Goal: Information Seeking & Learning: Learn about a topic

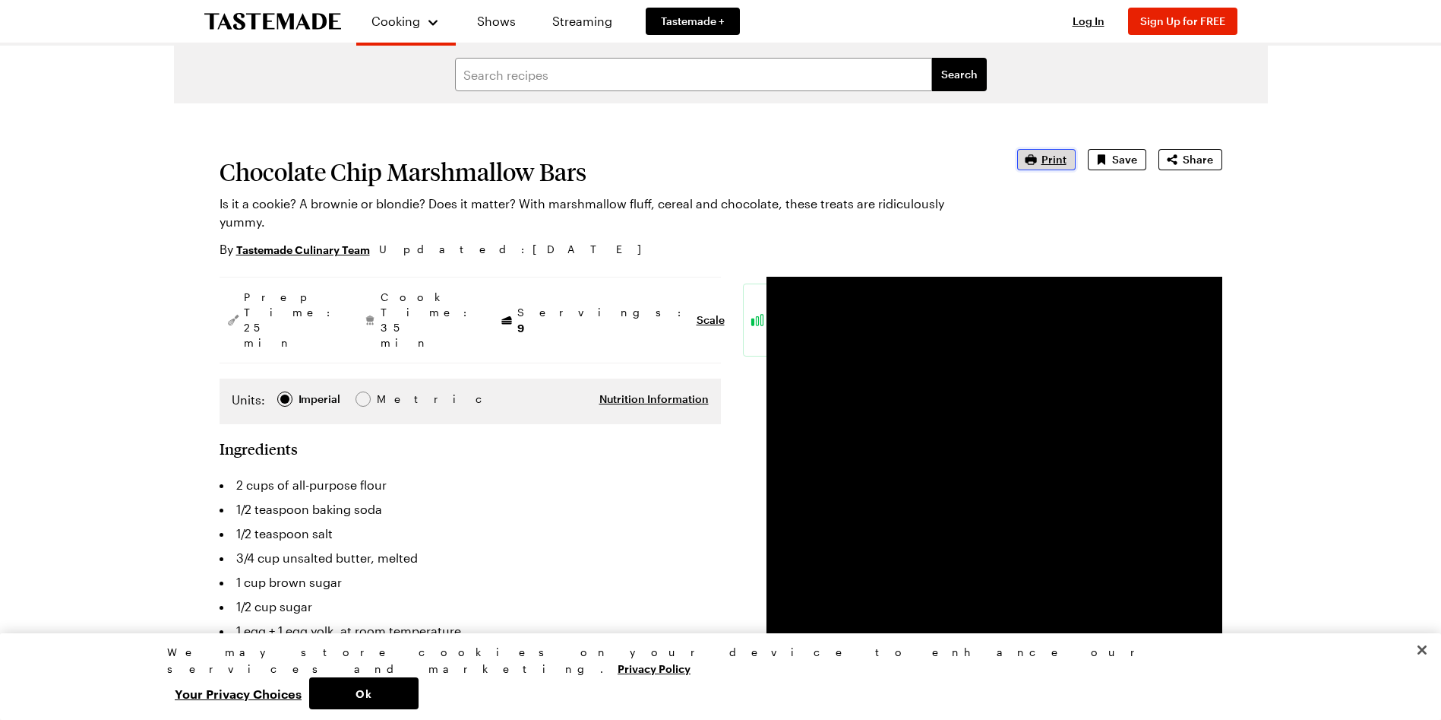
click at [1066, 157] on span "Print" at bounding box center [1054, 159] width 25 height 15
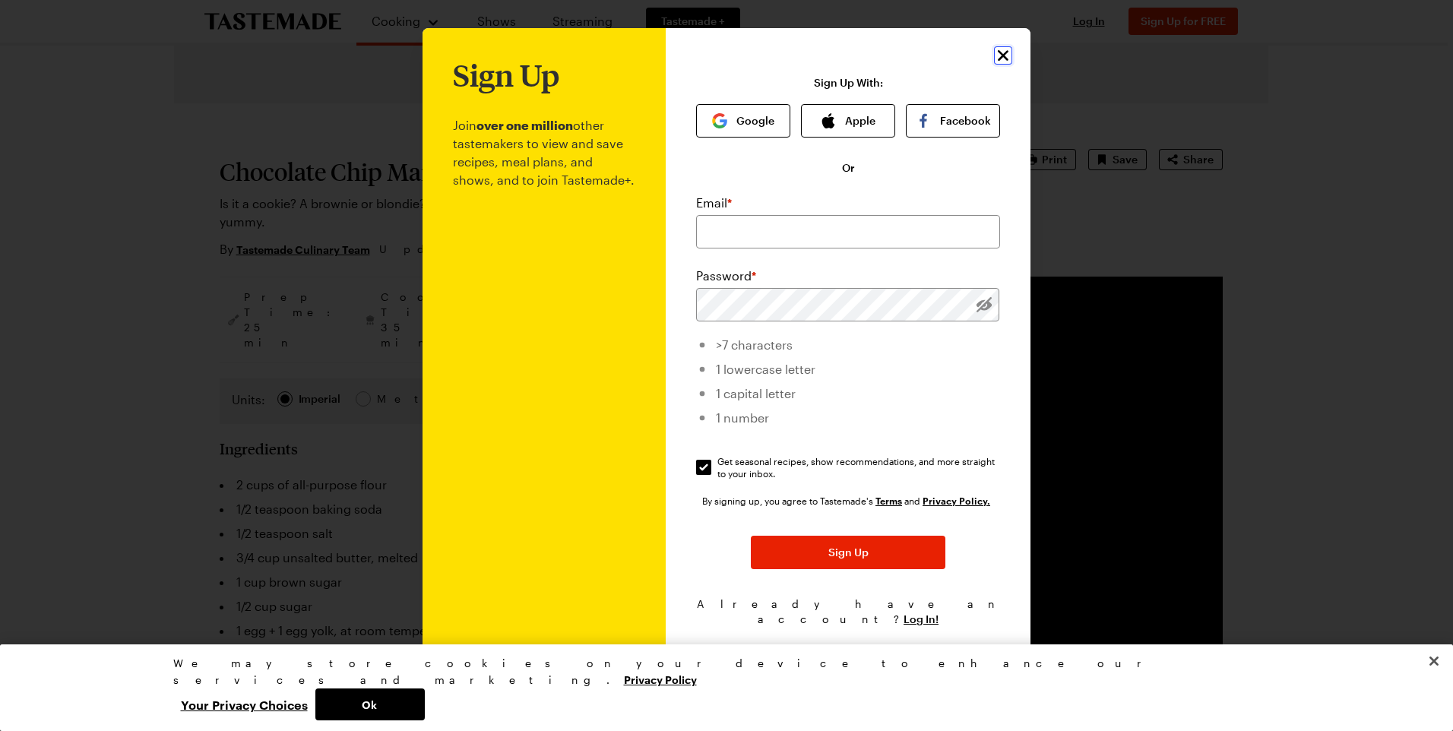
click at [998, 63] on icon "Close" at bounding box center [1003, 55] width 18 height 18
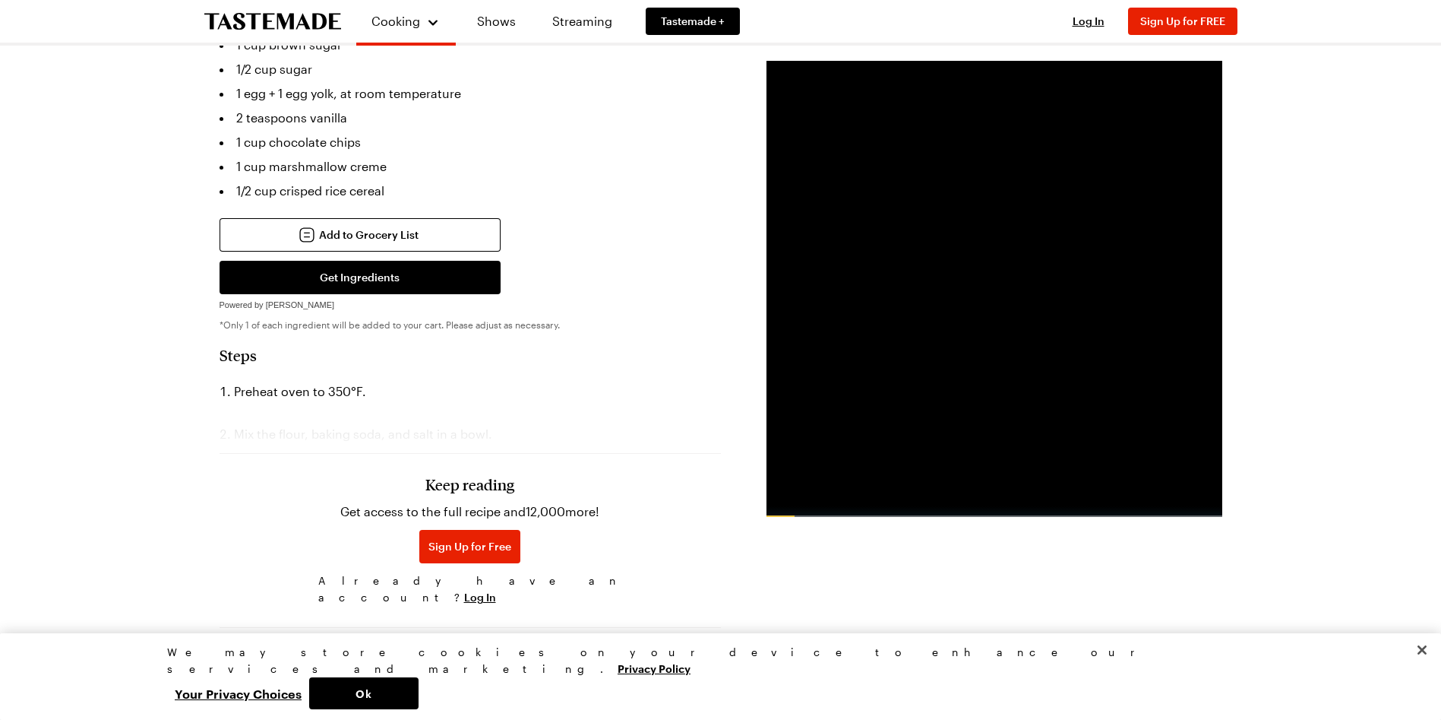
scroll to position [380, 0]
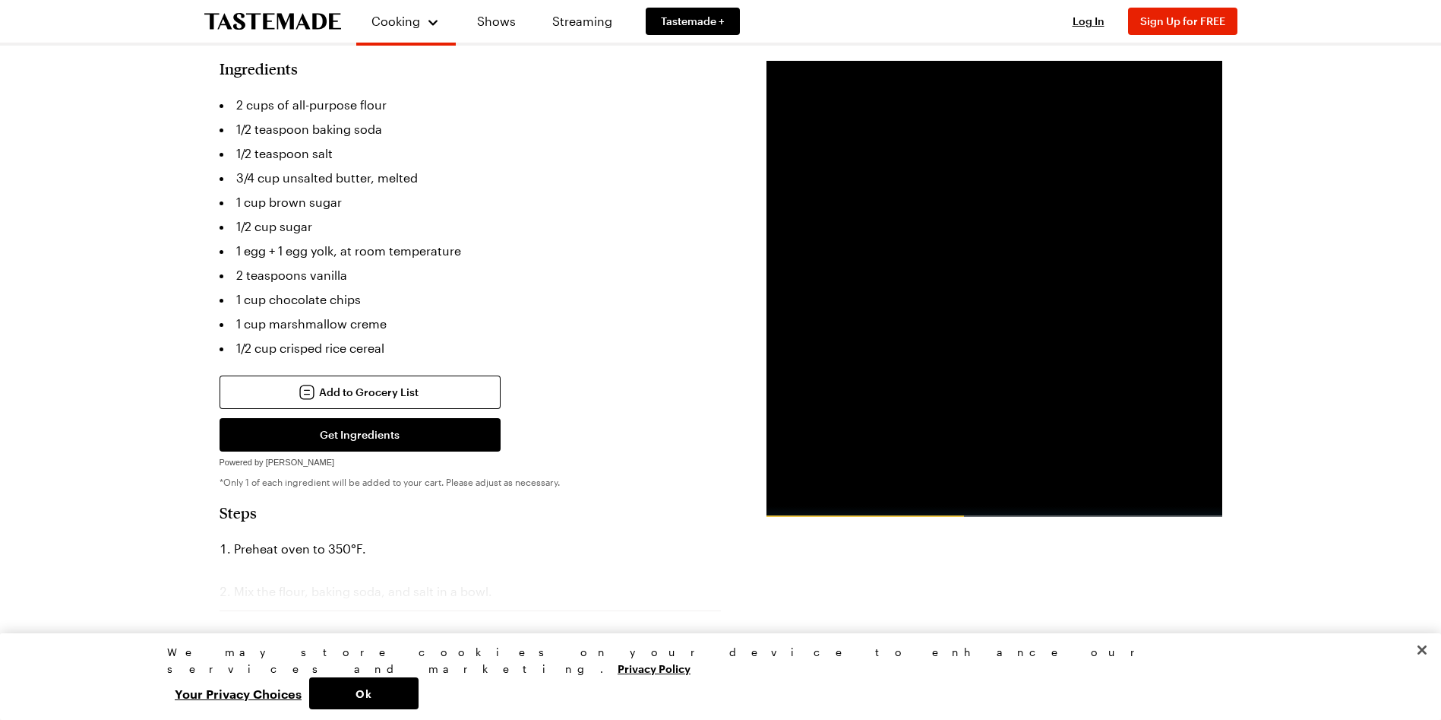
click at [467, 632] on h3 "Keep reading" at bounding box center [469, 641] width 89 height 18
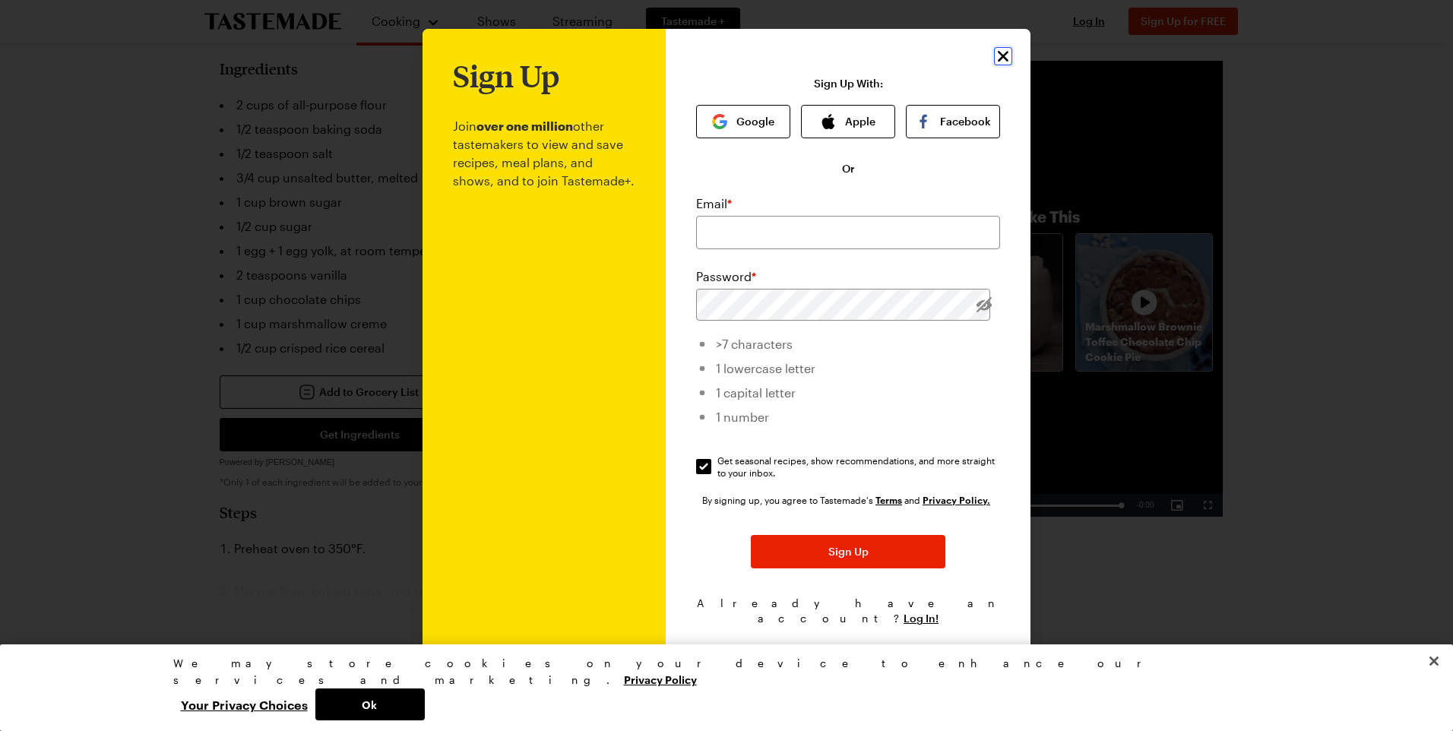
click at [1001, 62] on icon "Close" at bounding box center [1003, 56] width 11 height 11
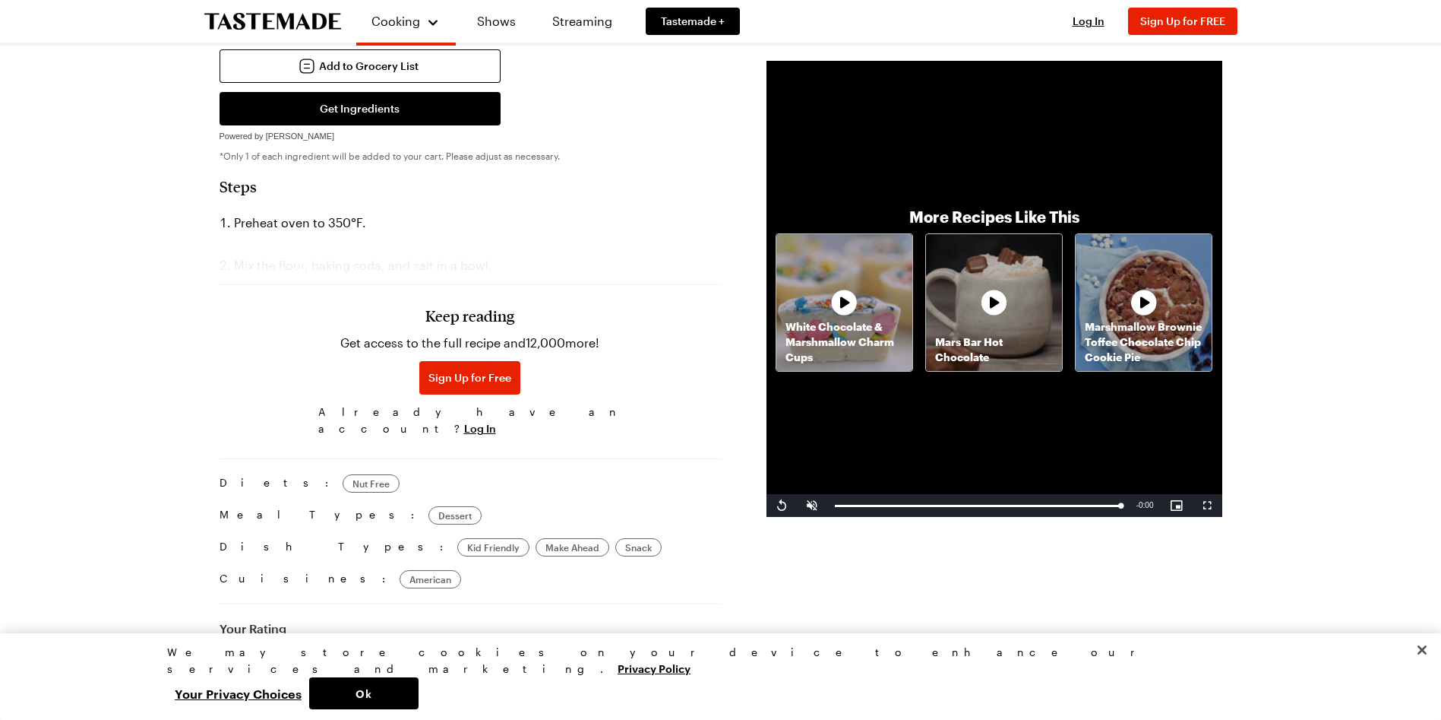
scroll to position [608, 0]
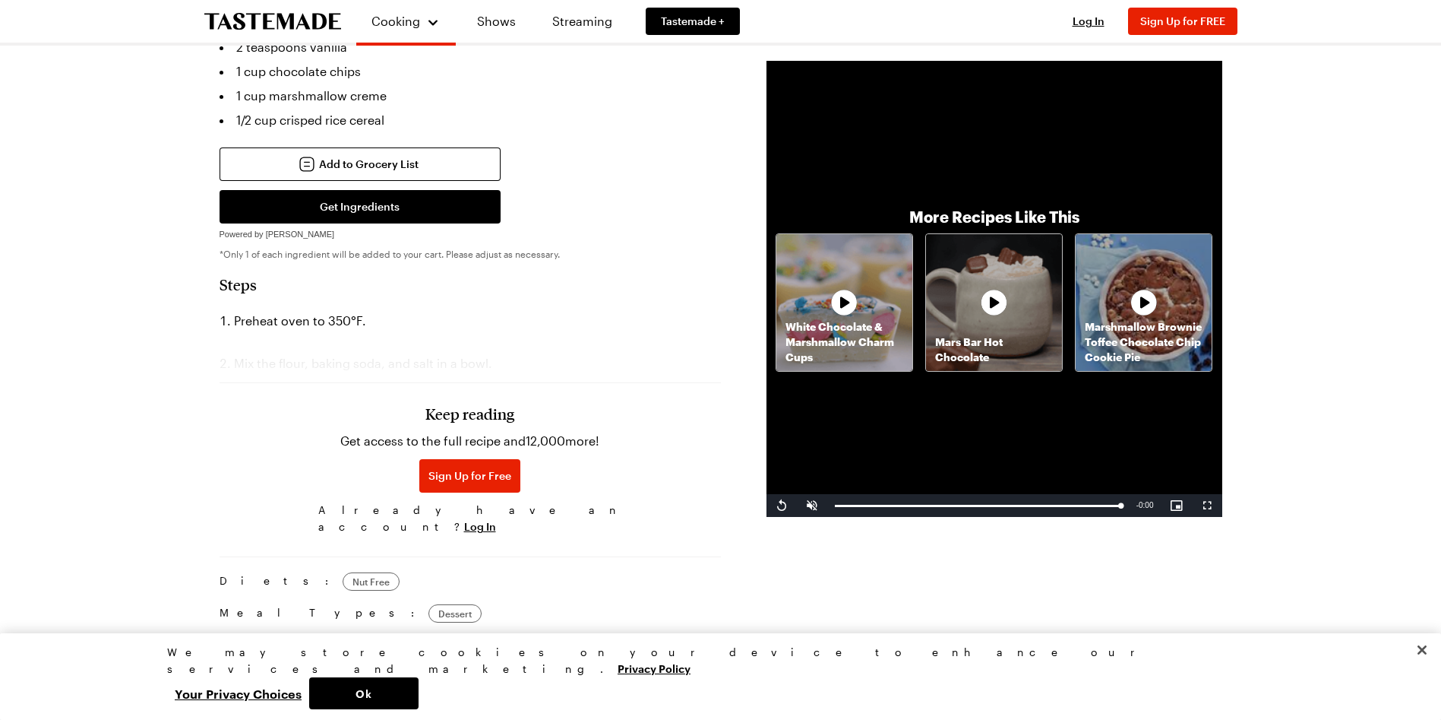
click at [484, 404] on h3 "Keep reading" at bounding box center [469, 413] width 89 height 18
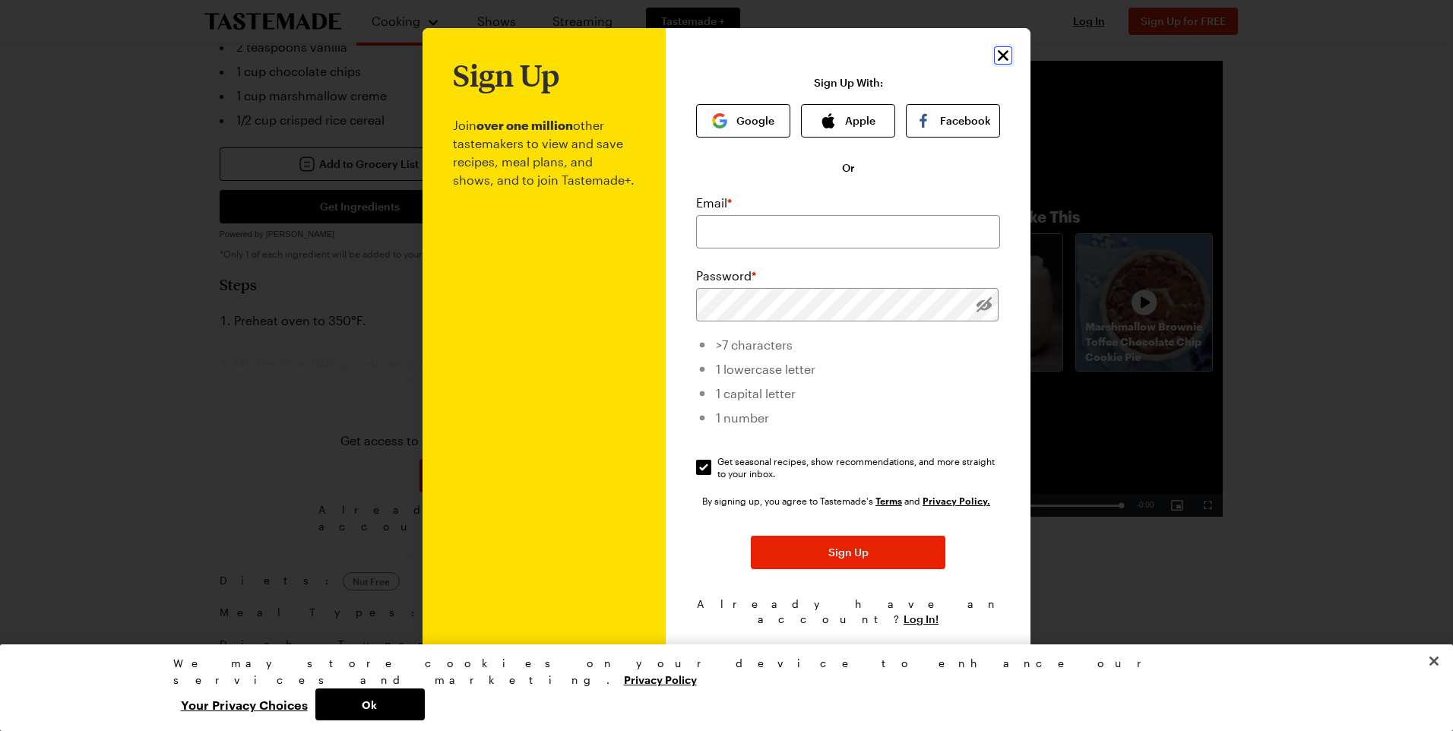
click at [1004, 59] on icon "Close" at bounding box center [1003, 55] width 18 height 18
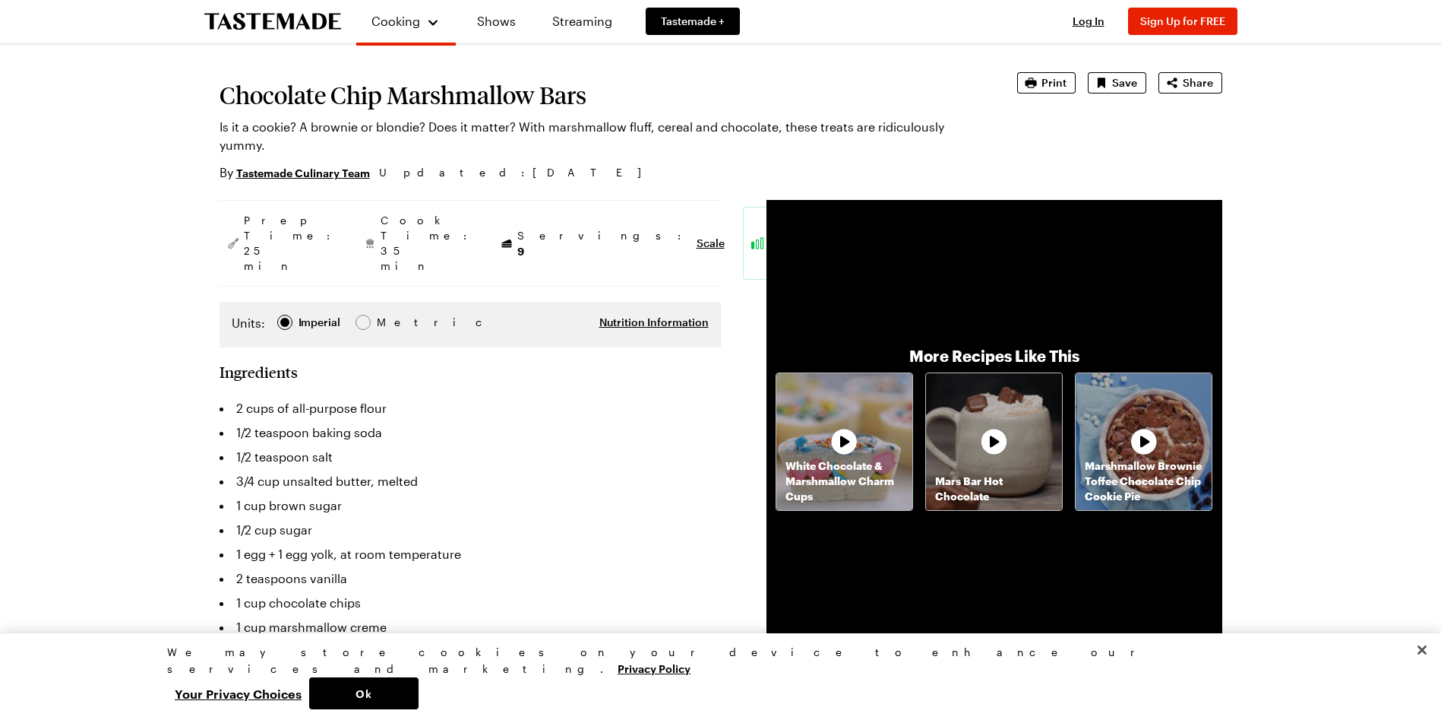
scroll to position [76, 0]
click at [1038, 79] on icon "button" at bounding box center [1030, 83] width 15 height 15
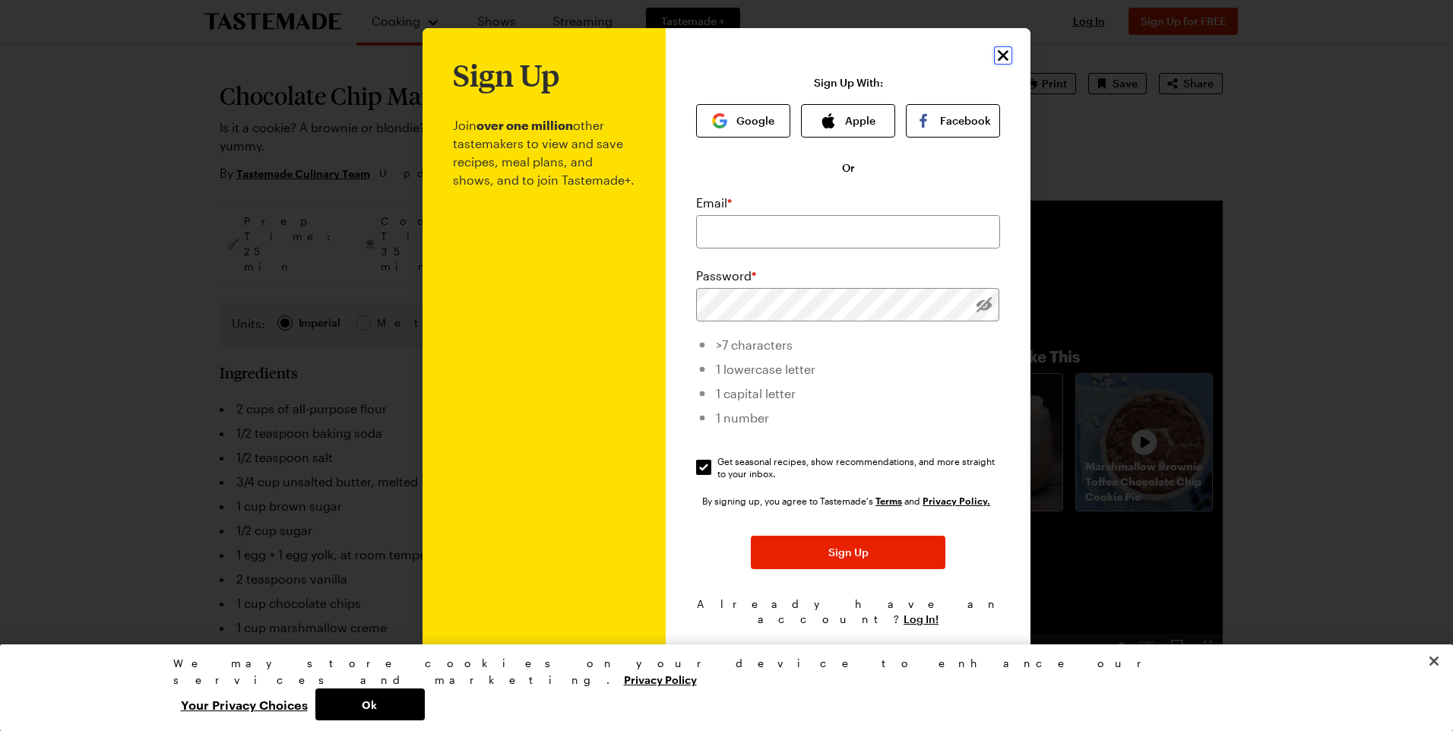
click at [1004, 60] on icon "Close" at bounding box center [1003, 55] width 11 height 11
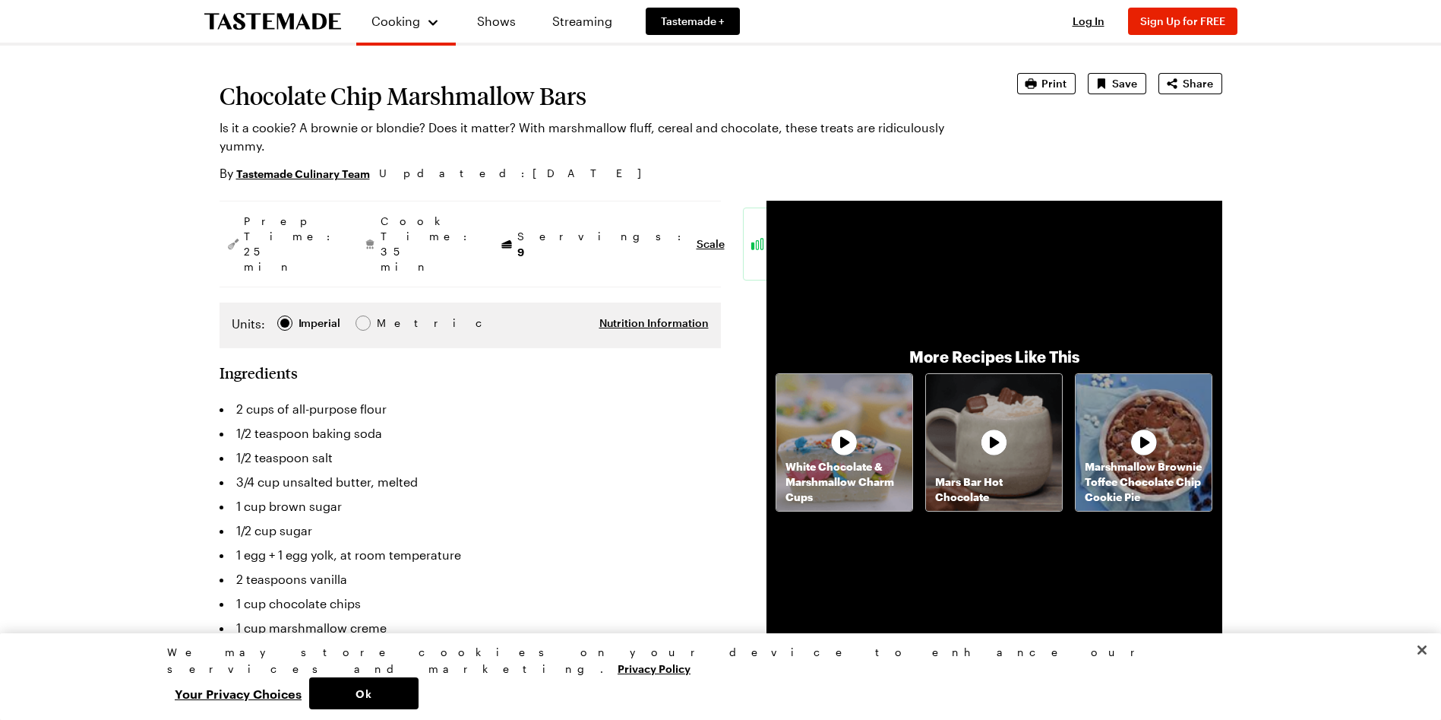
scroll to position [152, 0]
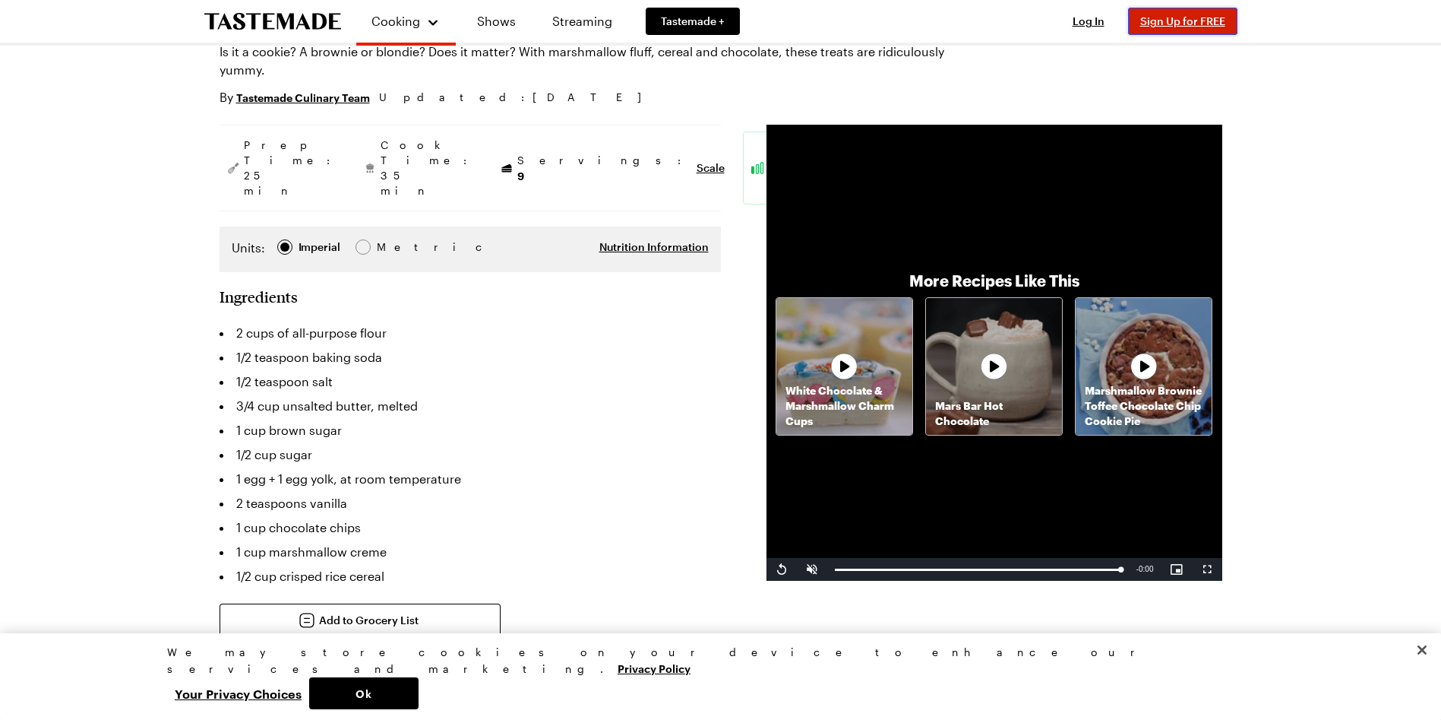
click at [1185, 14] on span "Sign Up for FREE" at bounding box center [1182, 20] width 85 height 13
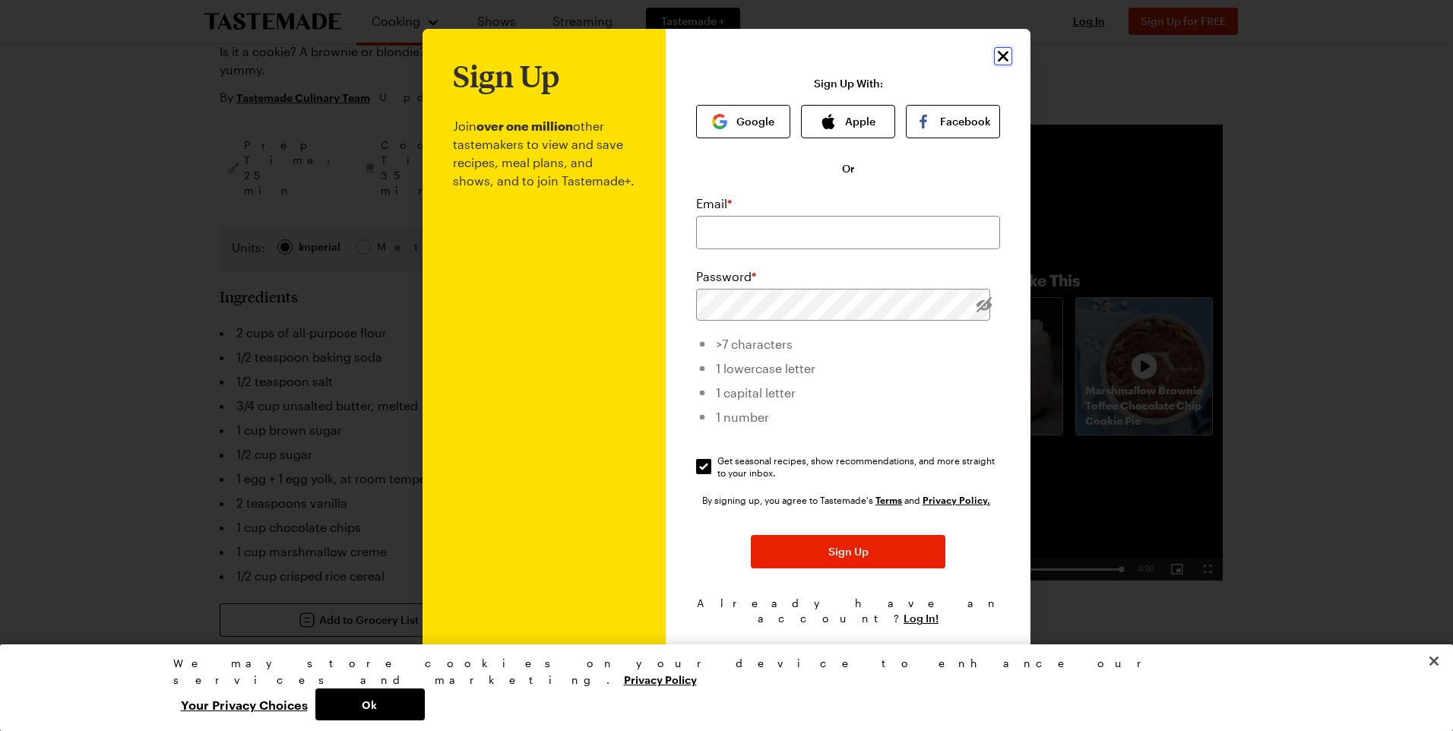
click at [1002, 61] on icon "Close" at bounding box center [1003, 56] width 18 height 18
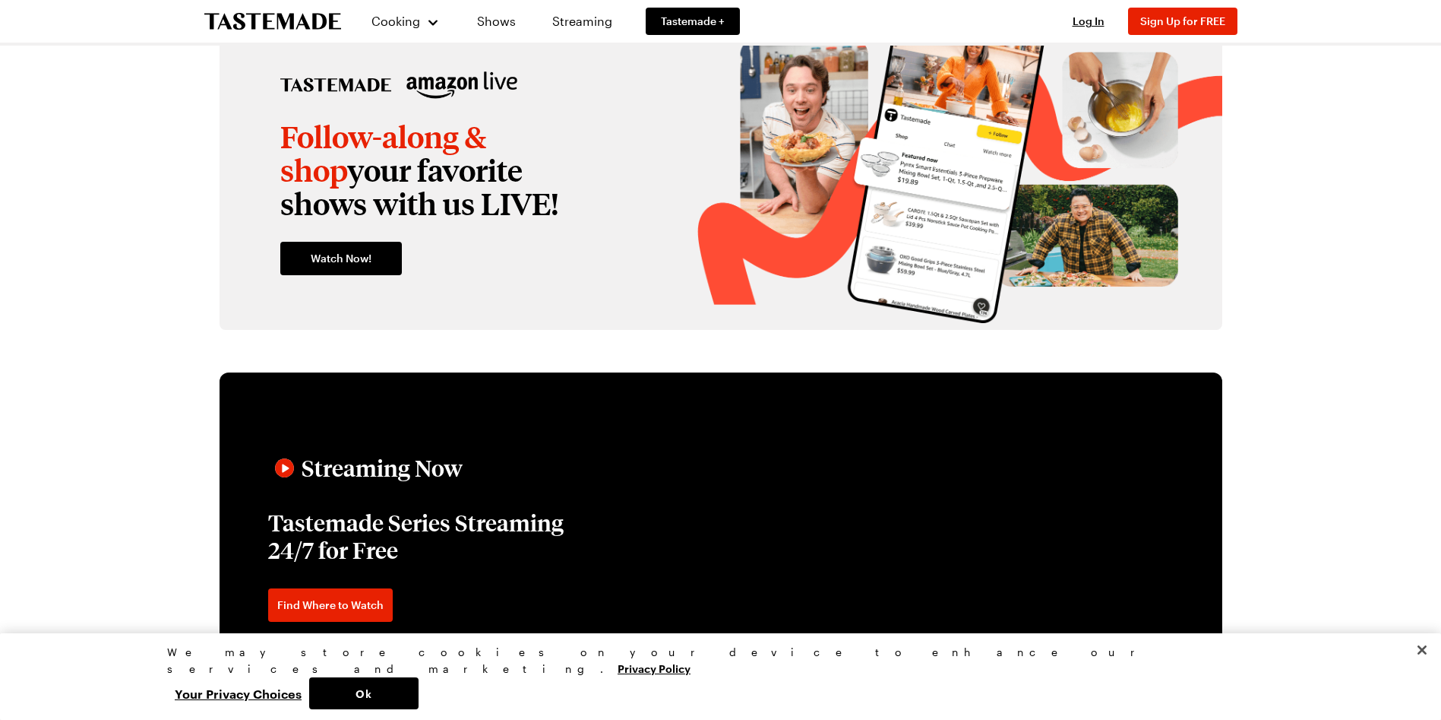
scroll to position [2127, 0]
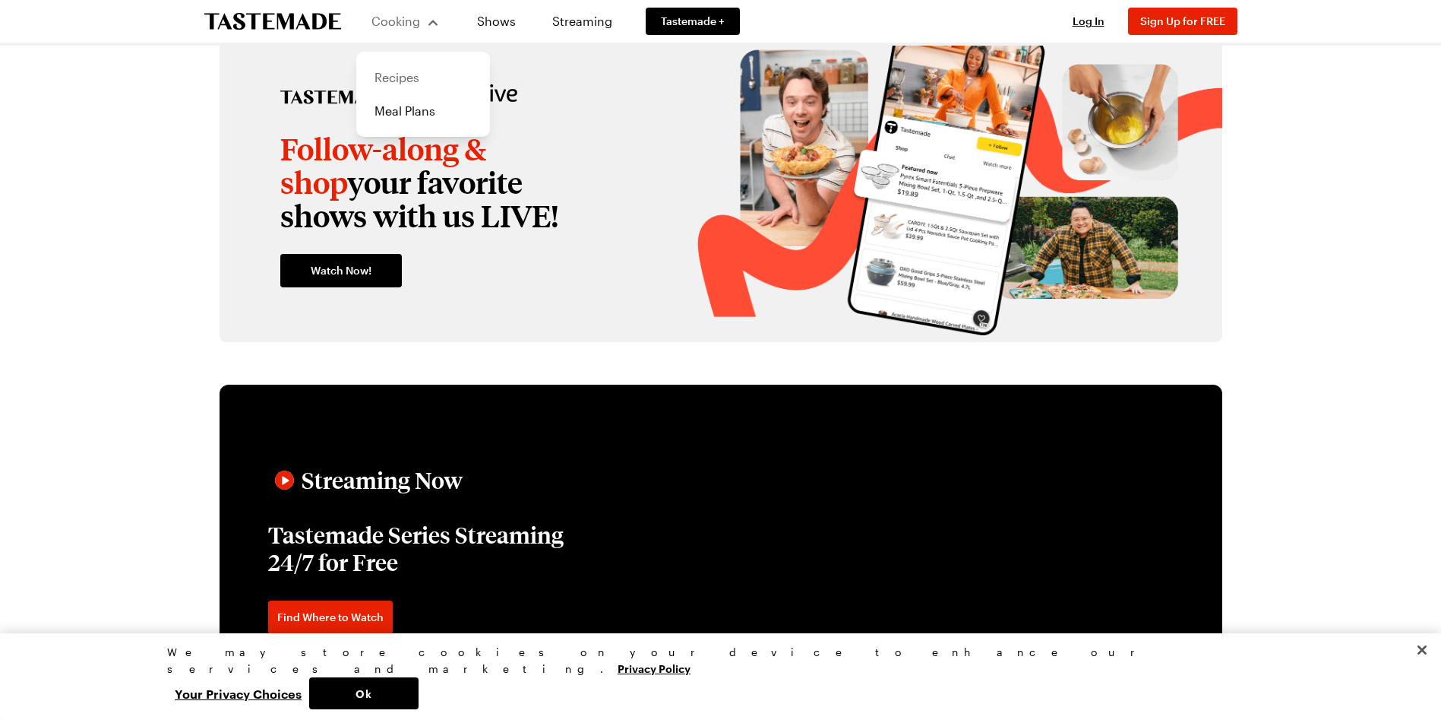
click at [394, 81] on link "Recipes" at bounding box center [422, 77] width 115 height 33
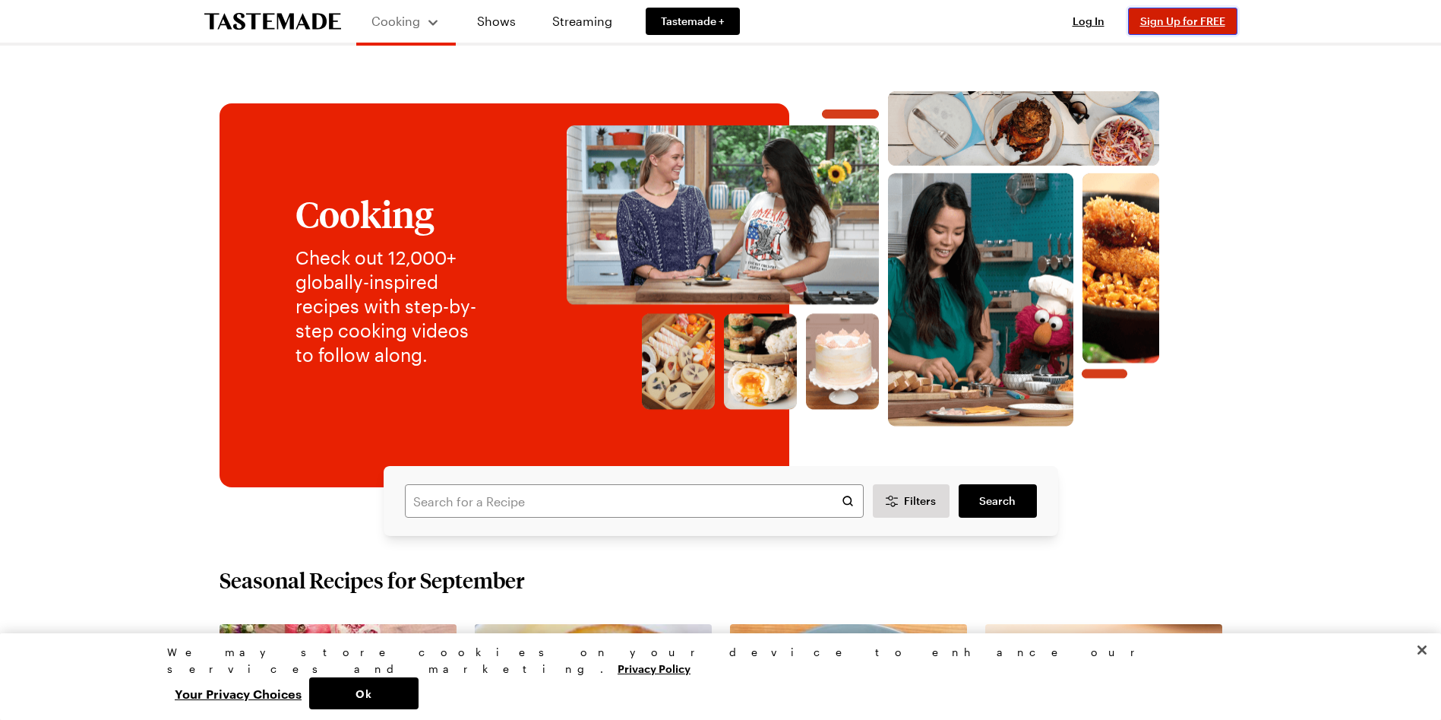
click at [1185, 23] on span "Sign Up for FREE" at bounding box center [1182, 20] width 85 height 13
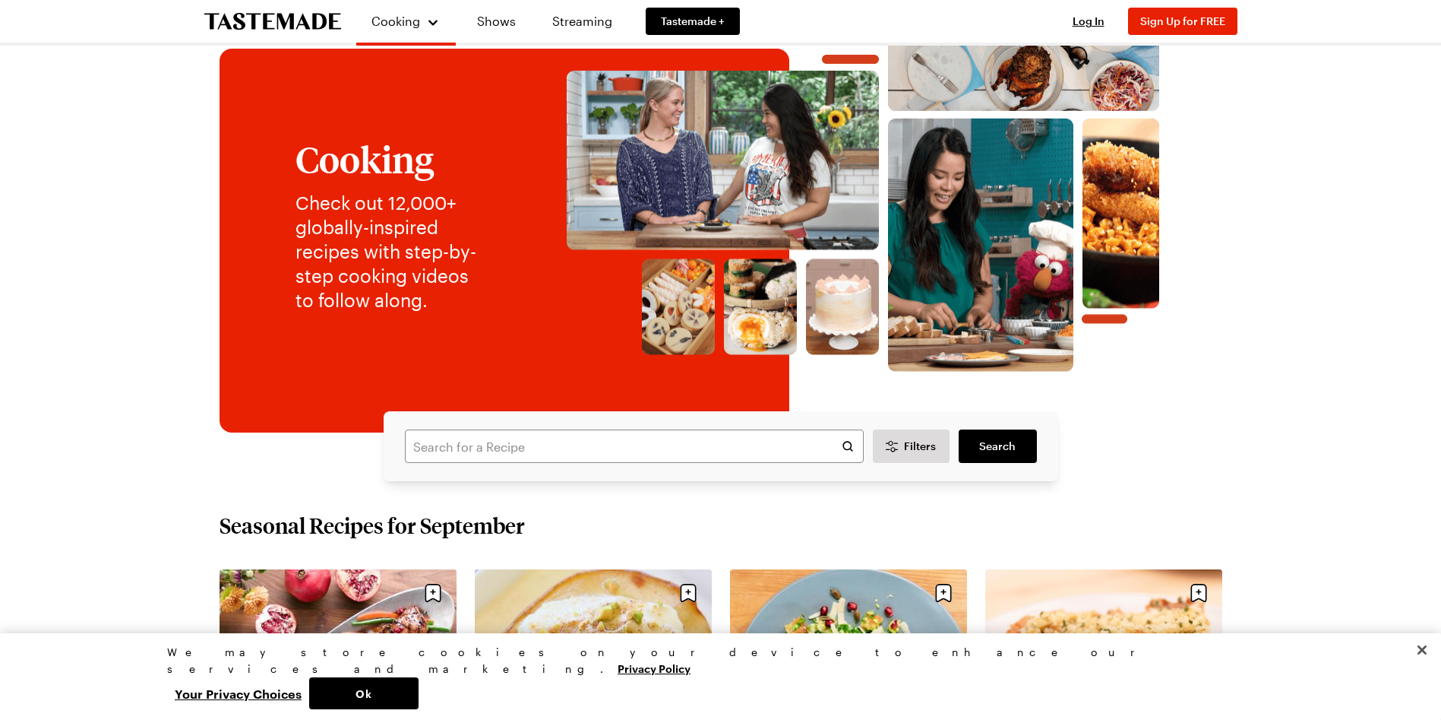
scroll to position [152, 0]
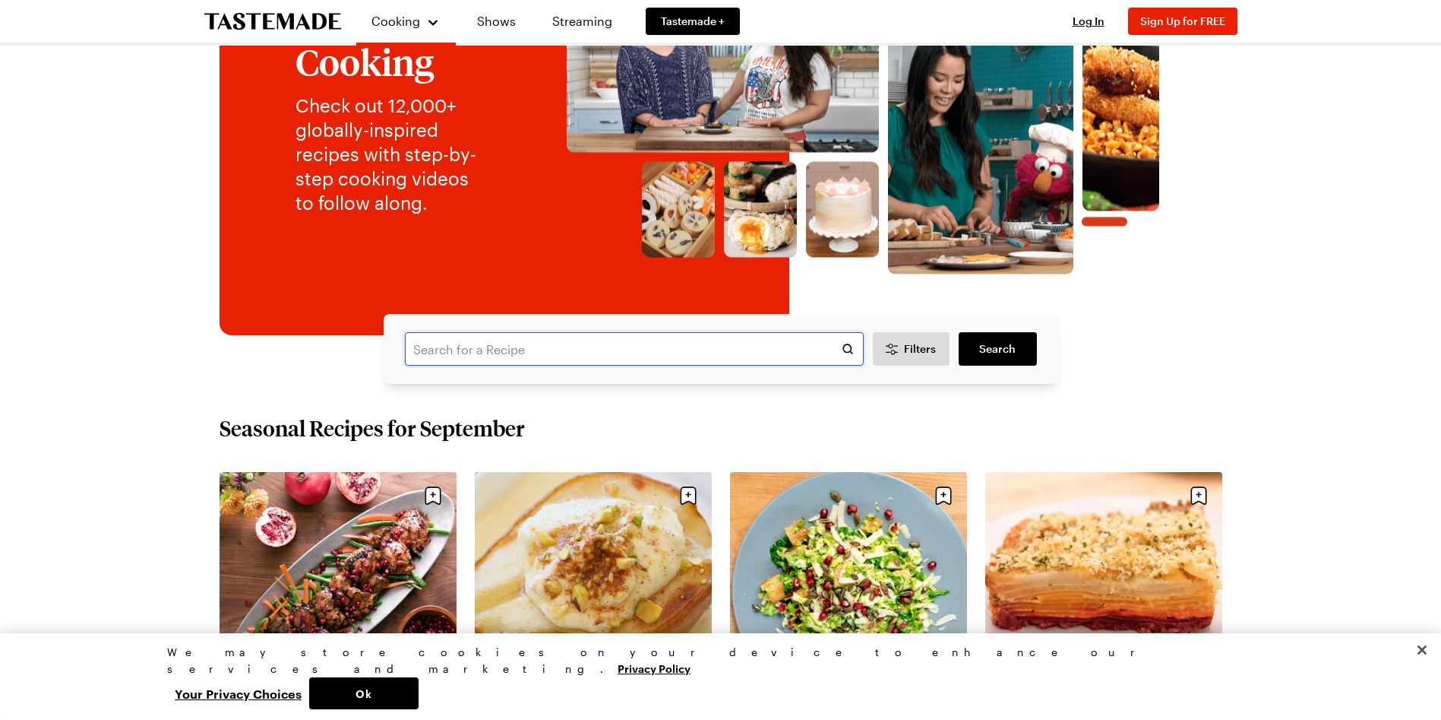
click at [716, 344] on input "text" at bounding box center [634, 348] width 459 height 33
type input "cookies"
click at [1000, 350] on span "Search" at bounding box center [997, 348] width 36 height 15
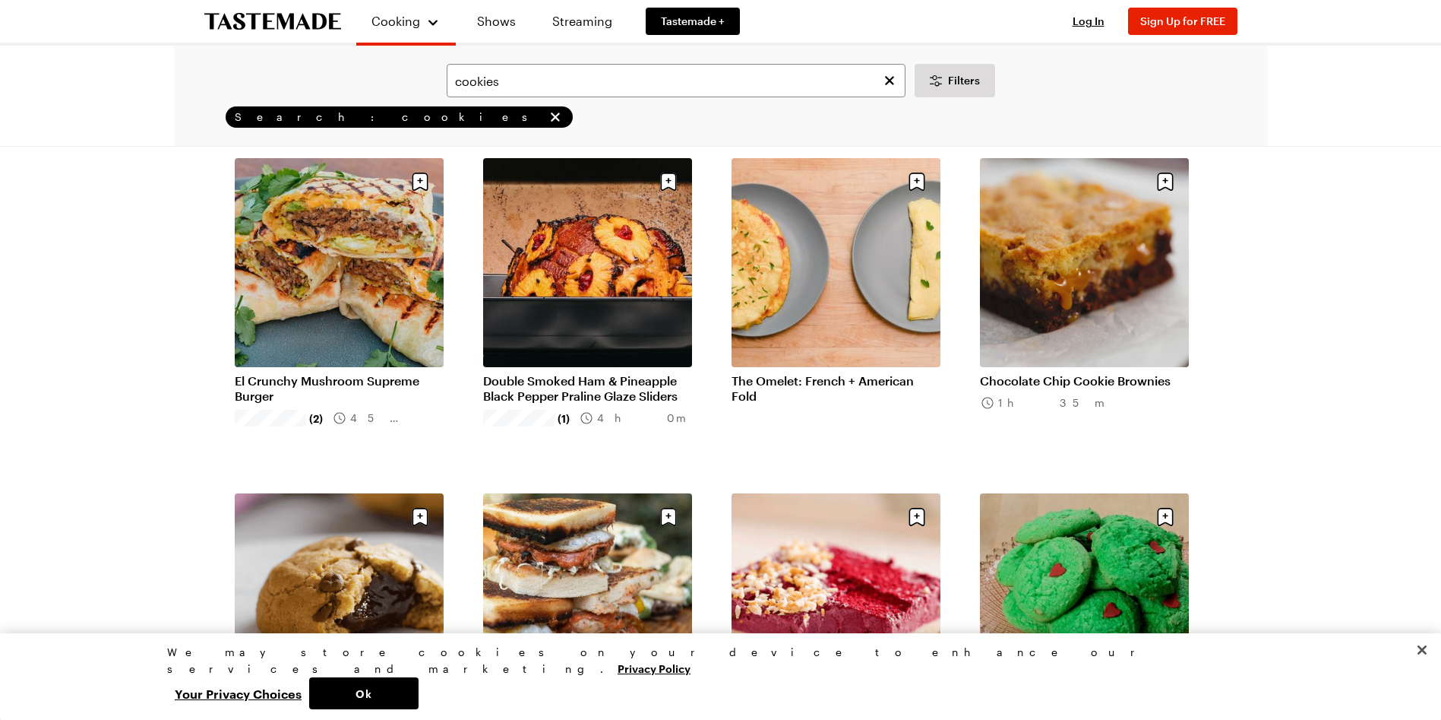
scroll to position [1368, 0]
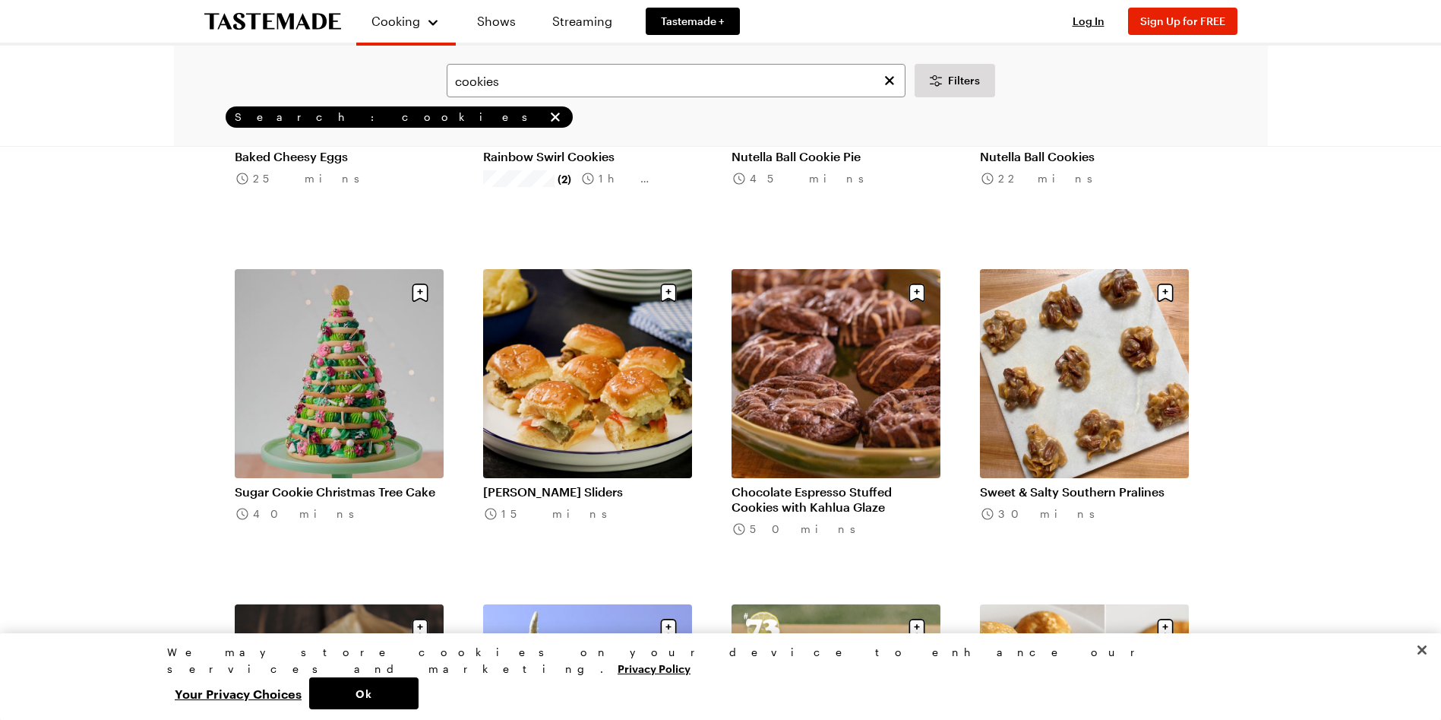
scroll to position [3039, 0]
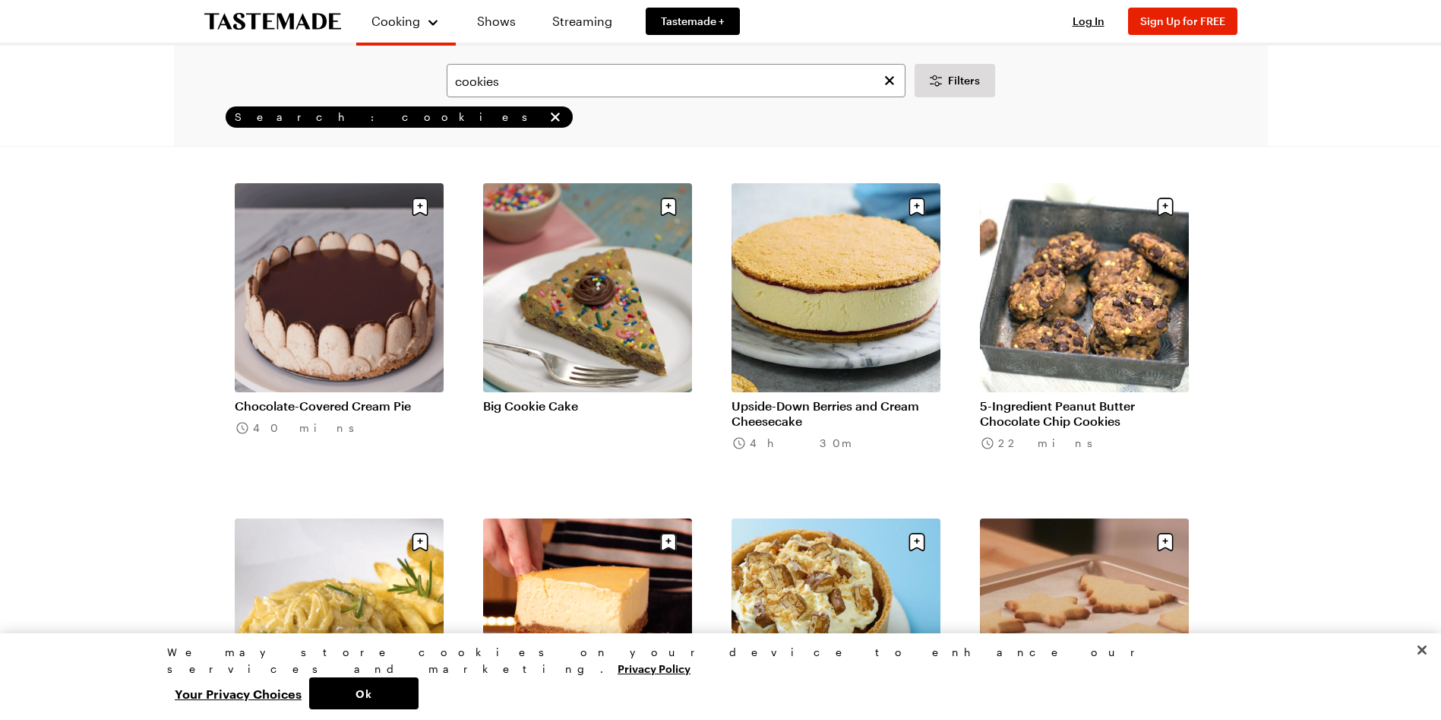
scroll to position [5471, 0]
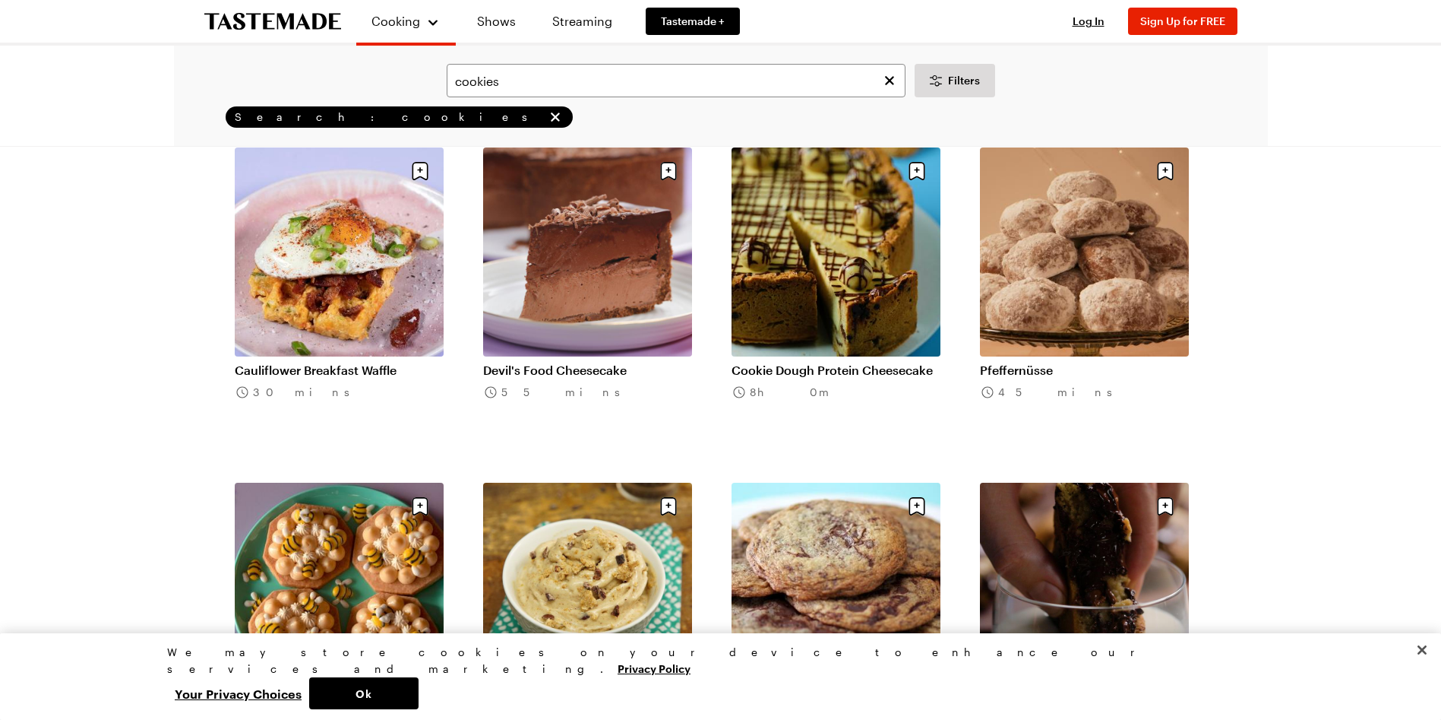
scroll to position [7370, 0]
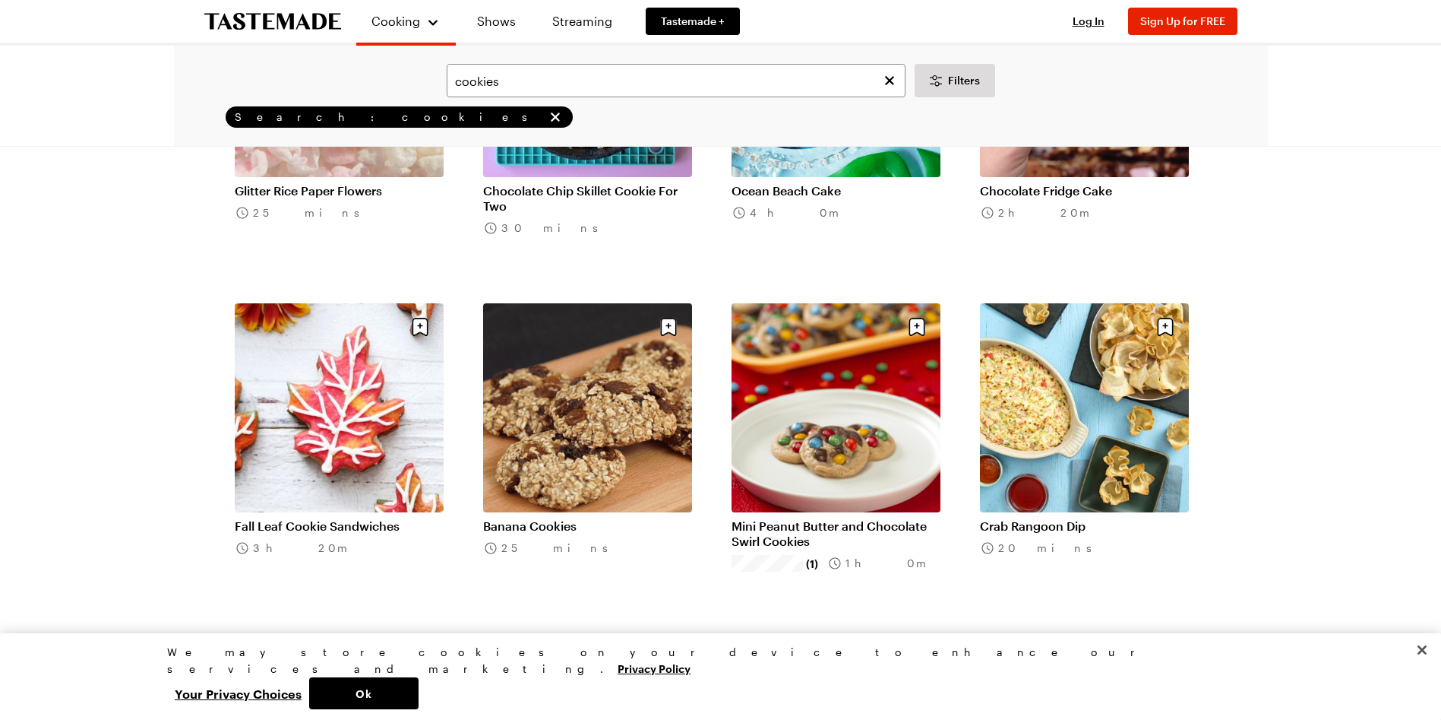
scroll to position [8510, 0]
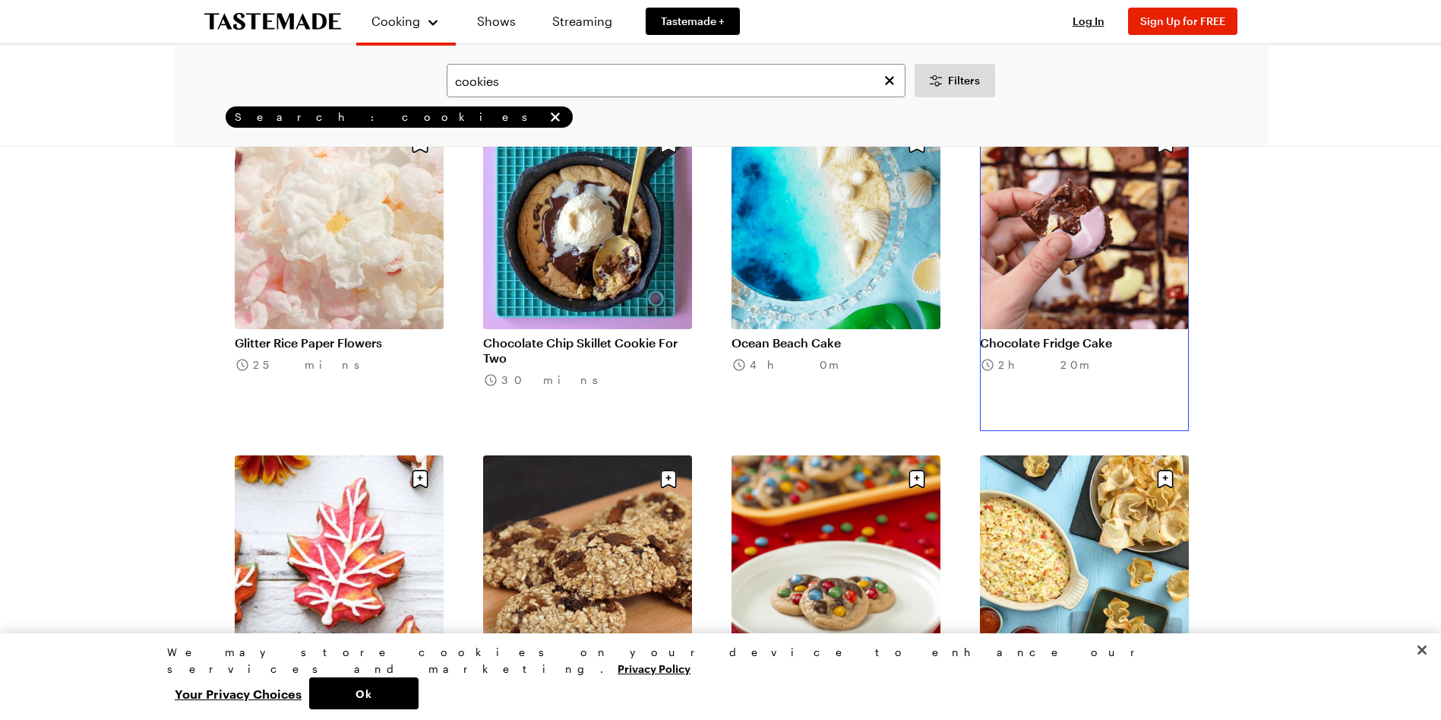
click at [1042, 340] on link "Chocolate Fridge Cake" at bounding box center [1084, 342] width 209 height 15
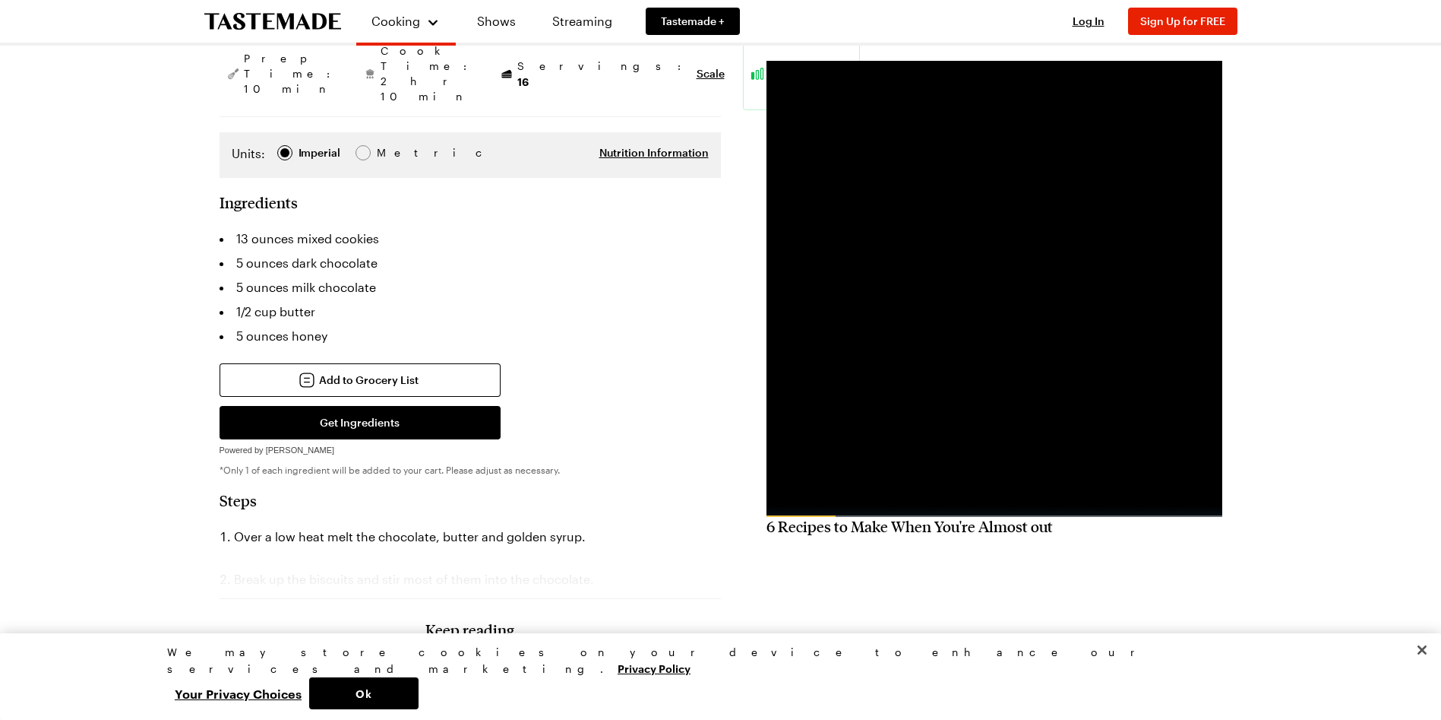
scroll to position [304, 0]
